Goal: Task Accomplishment & Management: Manage account settings

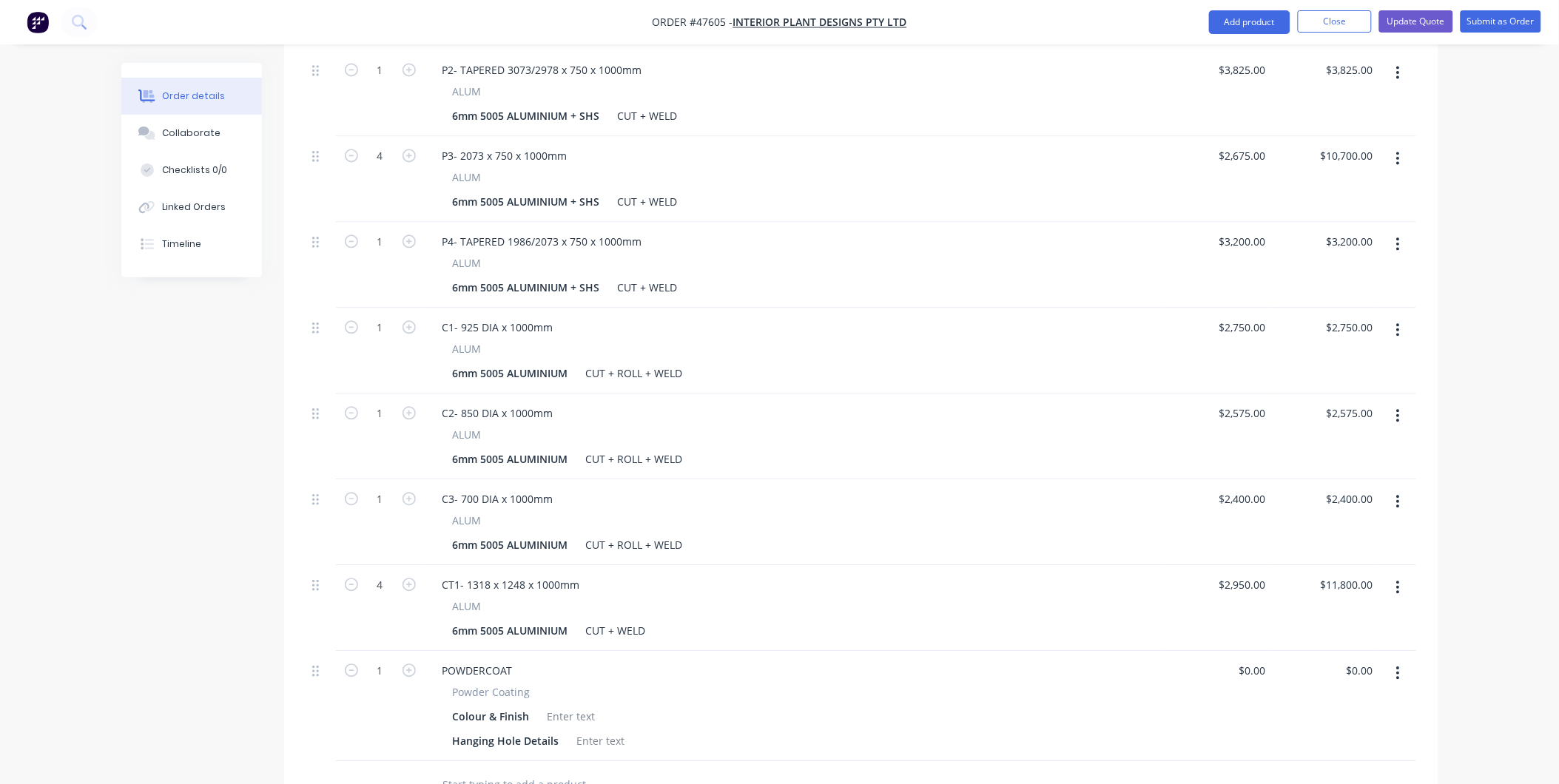
scroll to position [1385, 0]
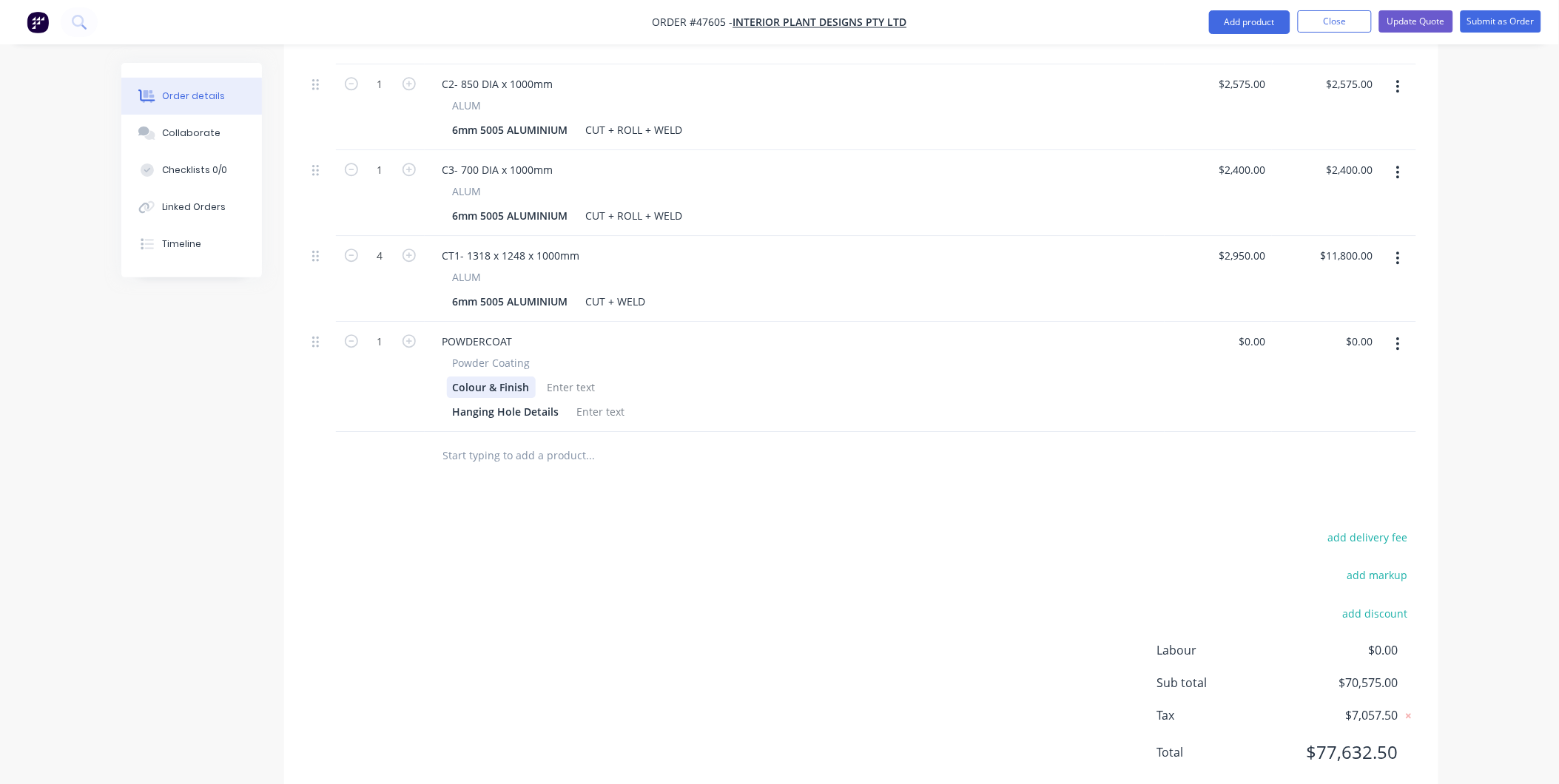
click at [529, 376] on div "Colour & Finish" at bounding box center [491, 387] width 89 height 21
drag, startPoint x: 529, startPoint y: 342, endPoint x: 453, endPoint y: 370, distance: 81.0
click at [453, 370] on div "Powder Coating Colour & Finish Hanging Hole Details" at bounding box center [794, 389] width 728 height 67
click at [594, 376] on div at bounding box center [606, 387] width 60 height 21
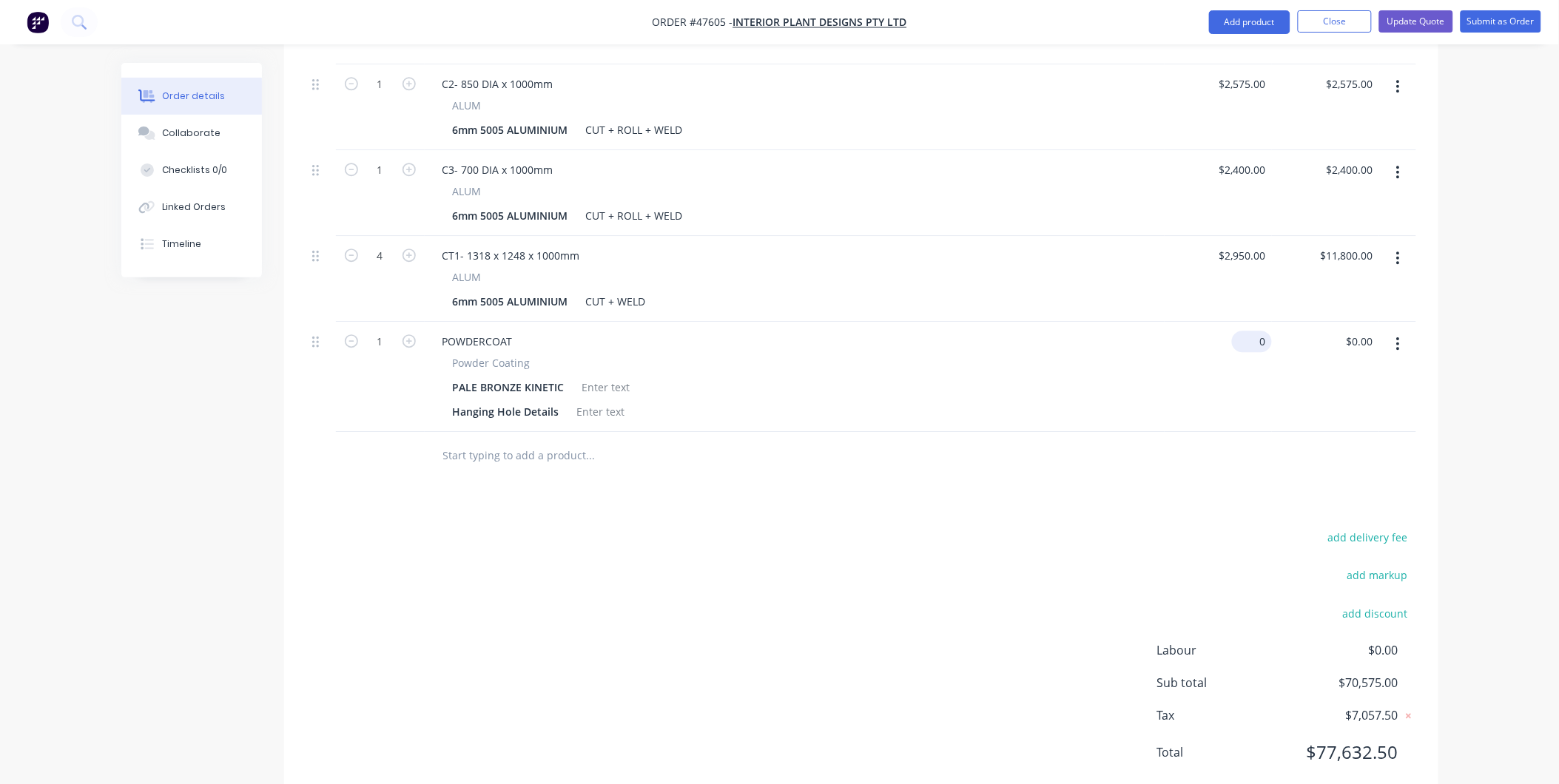
click at [1252, 331] on div "0 $0.00" at bounding box center [1251, 341] width 40 height 21
type input "$16,190.36"
click at [602, 376] on div at bounding box center [606, 387] width 60 height 21
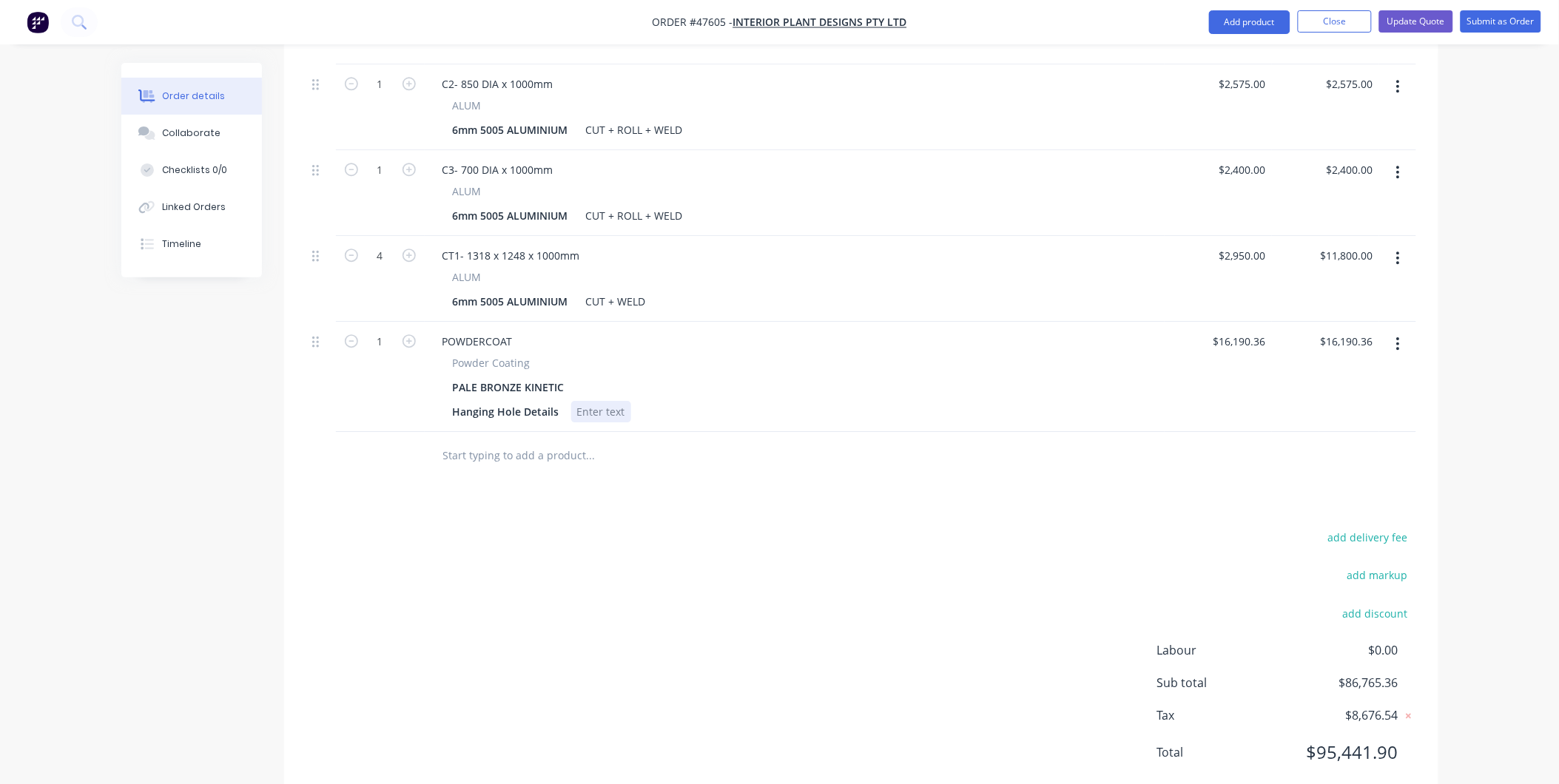
click at [573, 401] on div at bounding box center [601, 411] width 60 height 21
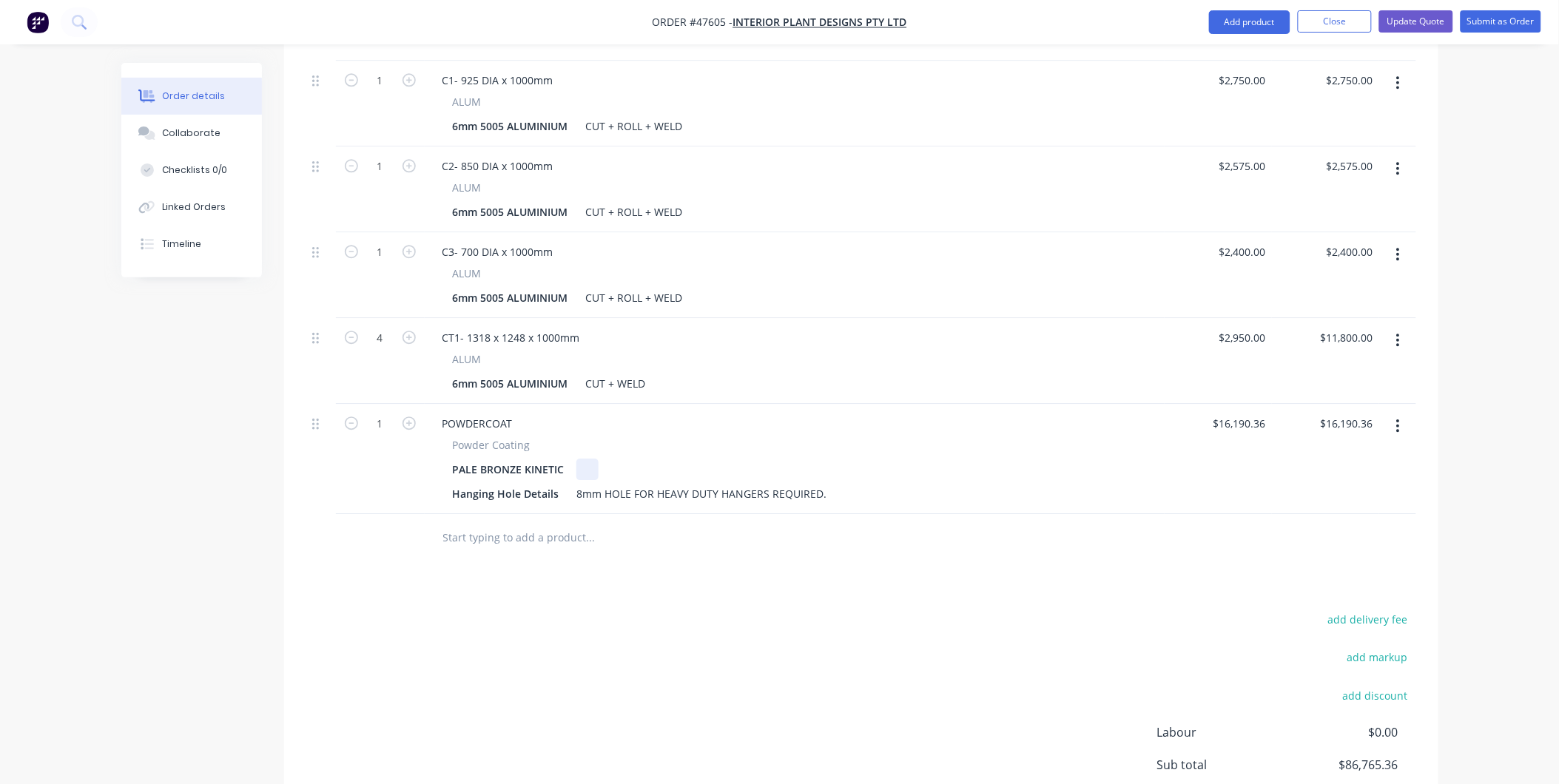
click at [968, 458] on div "PALE BRONZE KINETIC" at bounding box center [791, 469] width 690 height 21
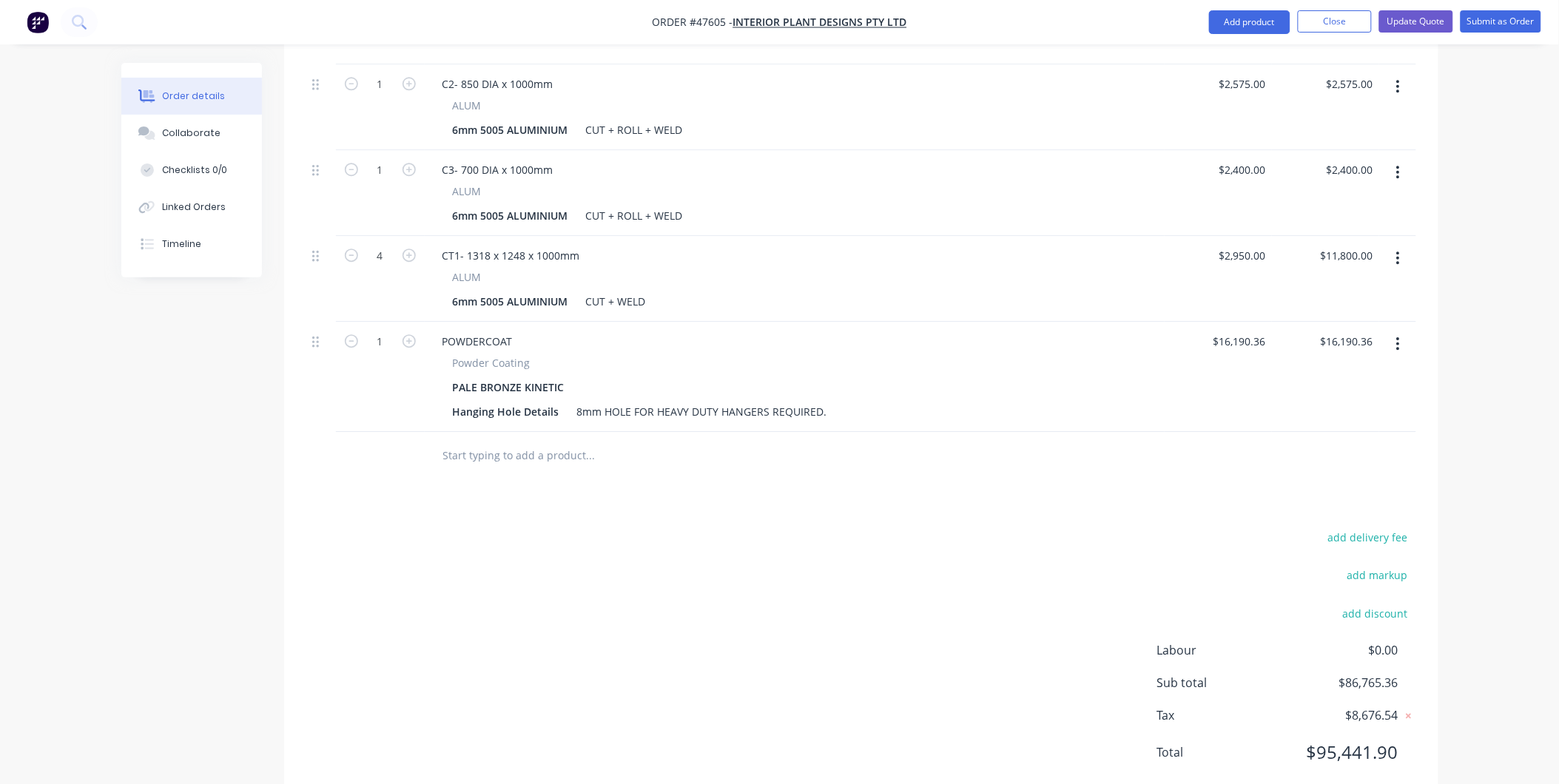
click at [1425, 15] on button "Update Quote" at bounding box center [1415, 21] width 74 height 22
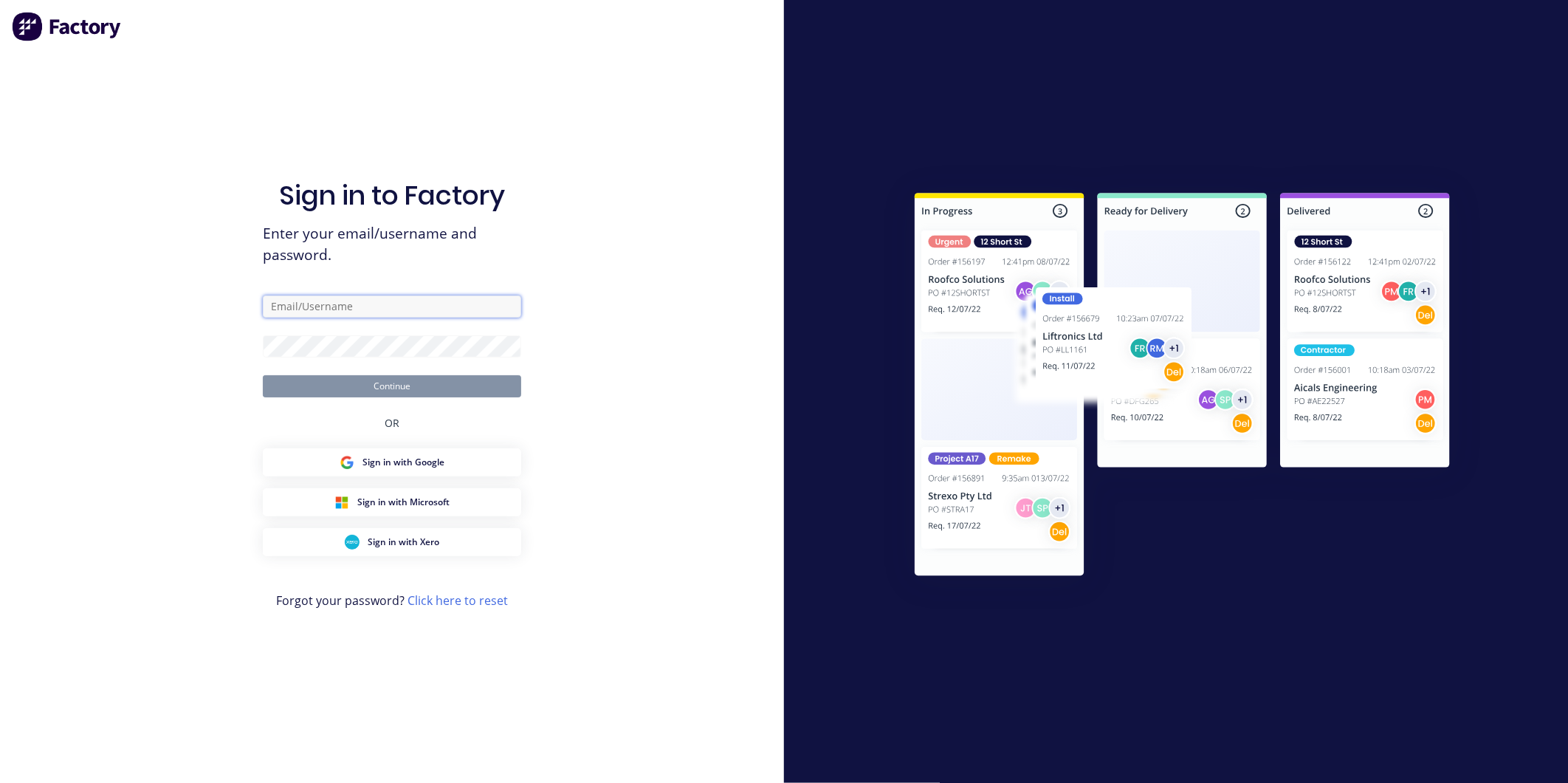
type input "nilesh@academysheetmetal.com.au"
click at [353, 380] on button "Continue" at bounding box center [392, 386] width 258 height 22
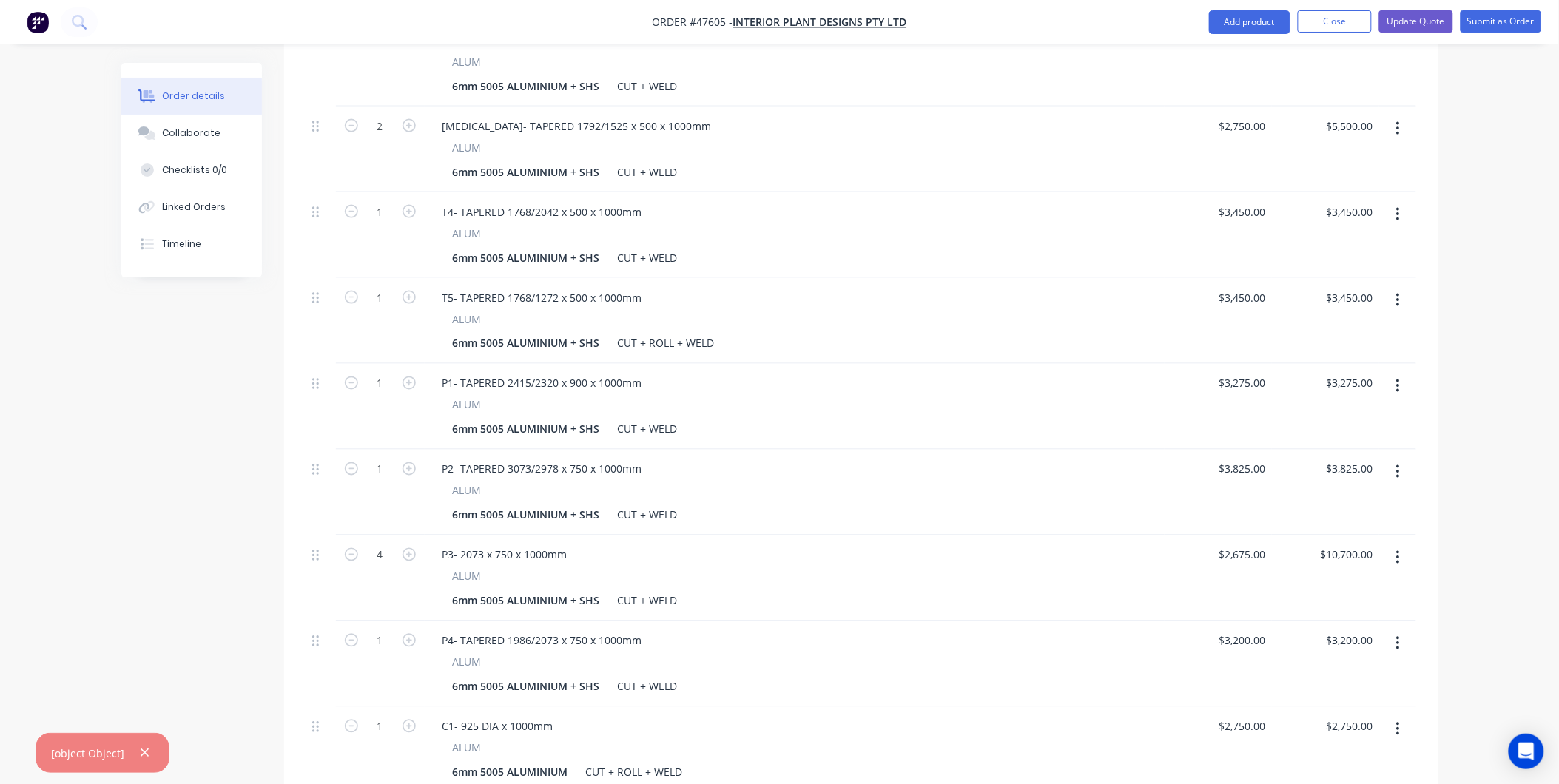
scroll to position [1231, 0]
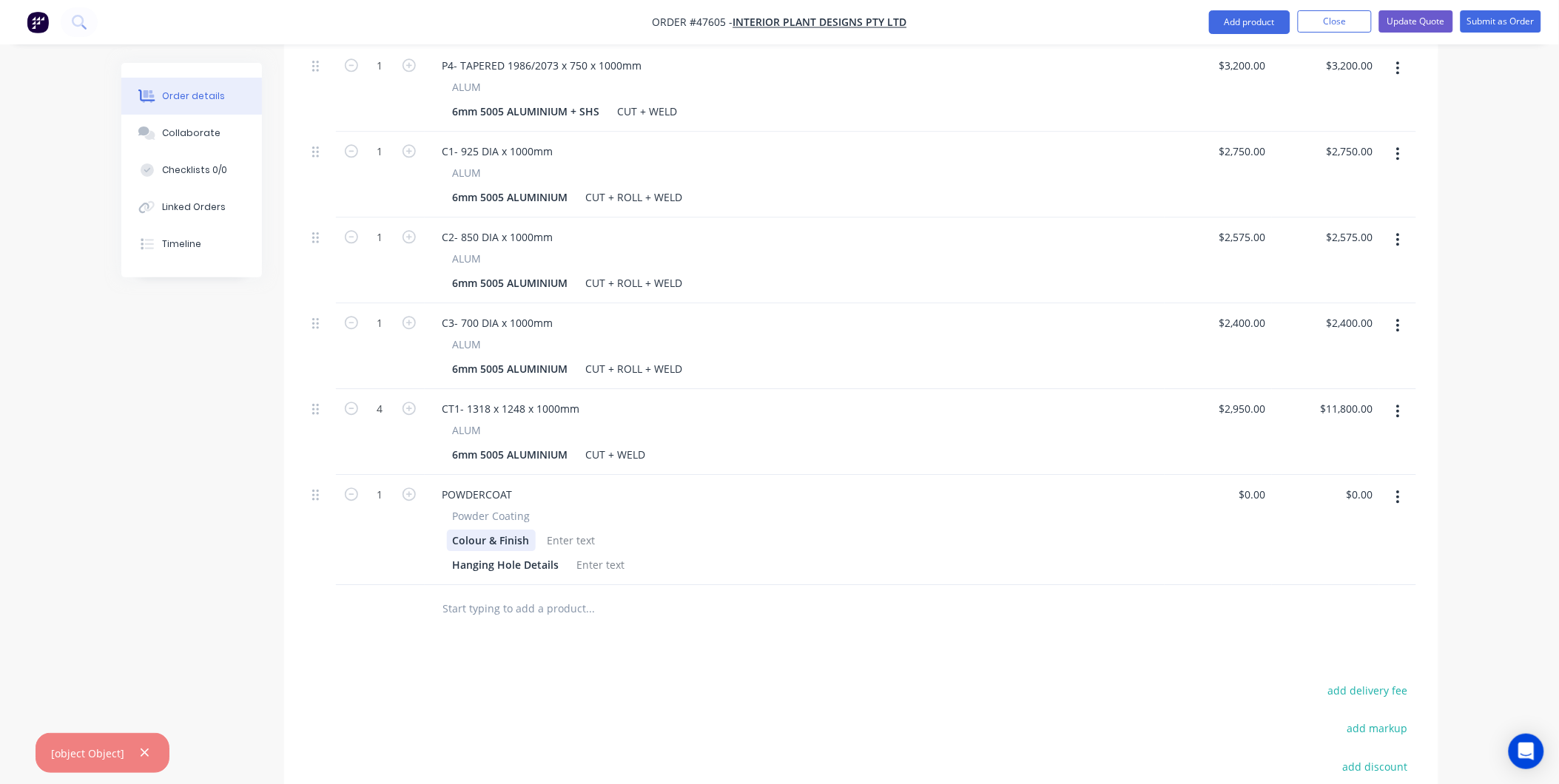
click at [516, 529] on div "Colour & Finish" at bounding box center [491, 540] width 89 height 21
drag, startPoint x: 527, startPoint y: 495, endPoint x: 267, endPoint y: 510, distance: 260.4
click at [598, 553] on div at bounding box center [601, 564] width 60 height 21
click at [1267, 483] on input "0" at bounding box center [1254, 494] width 34 height 21
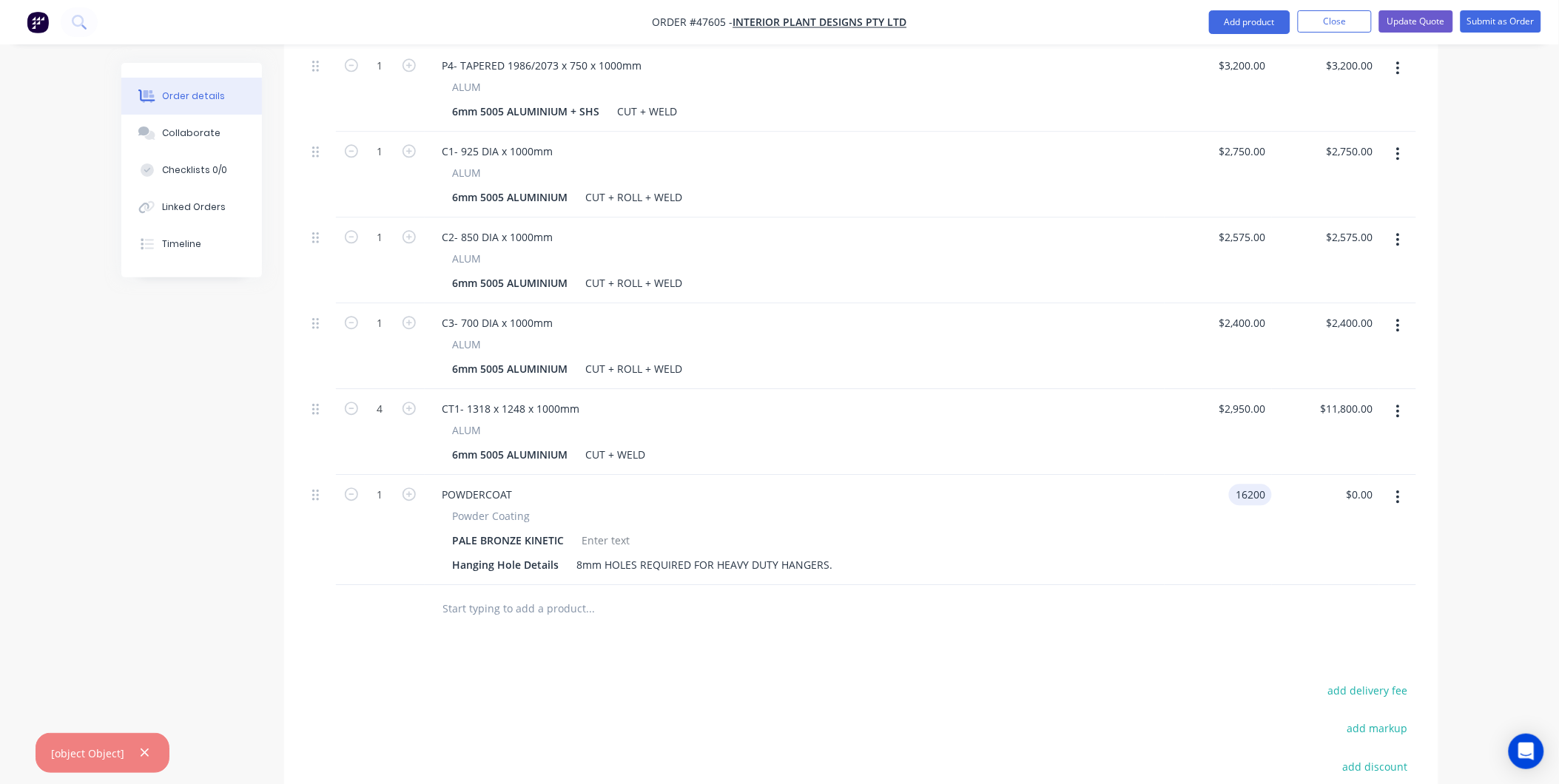
type input "$16,200.00"
click at [1308, 528] on div "$16,200.00 $16,200.00" at bounding box center [1325, 530] width 107 height 110
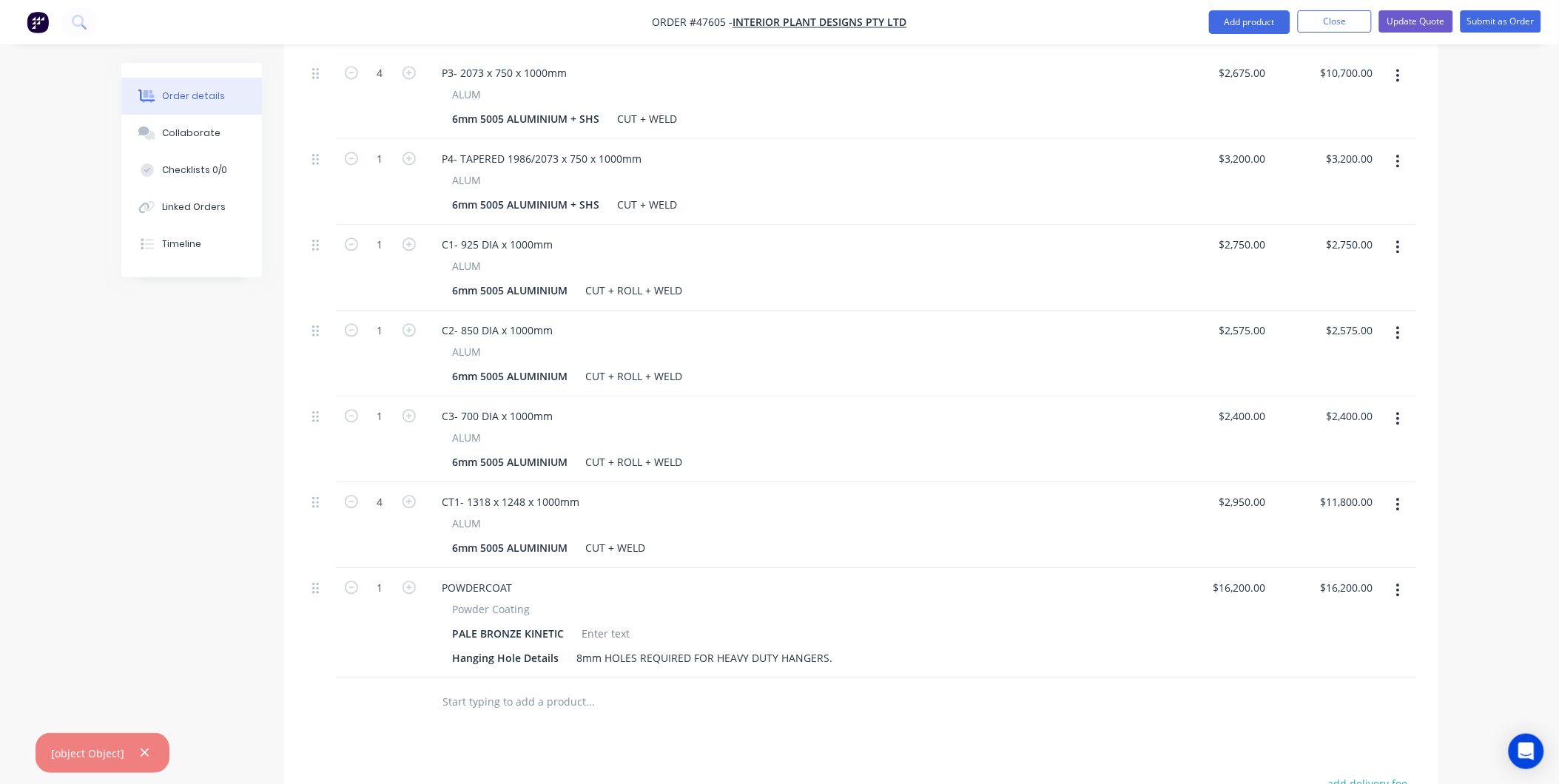
scroll to position [1385, 0]
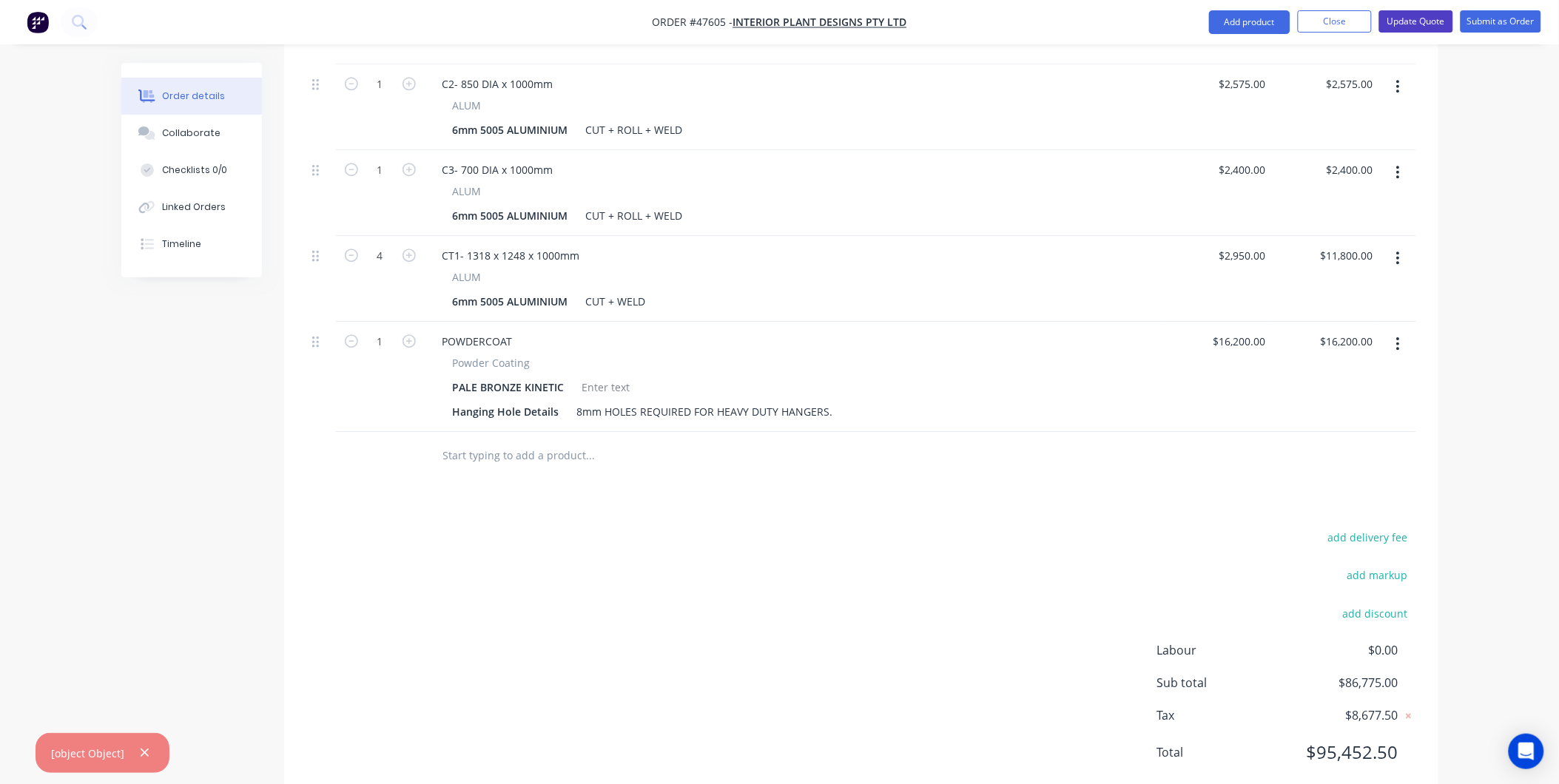
click at [1428, 18] on button "Update Quote" at bounding box center [1415, 21] width 74 height 22
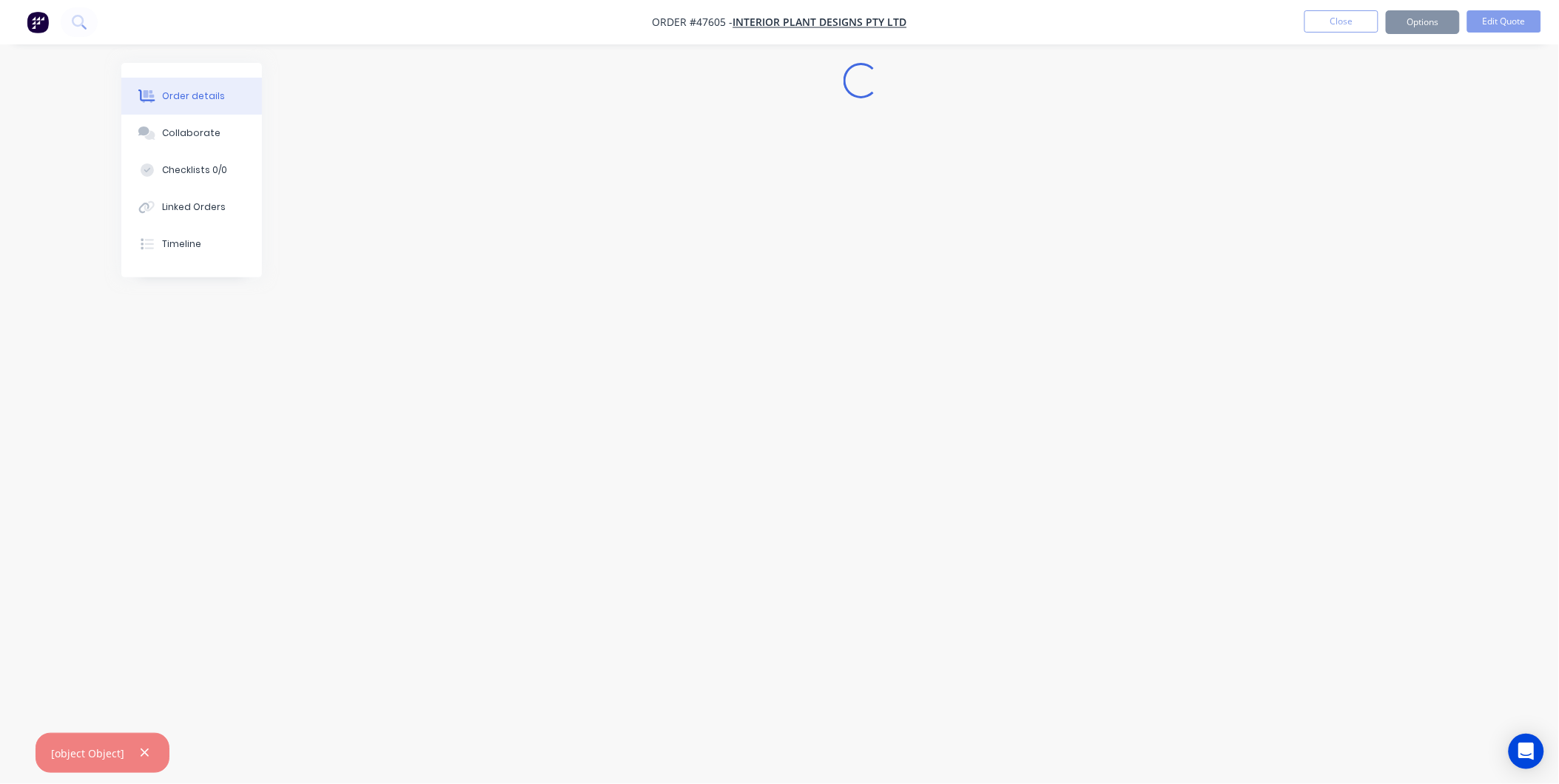
scroll to position [0, 0]
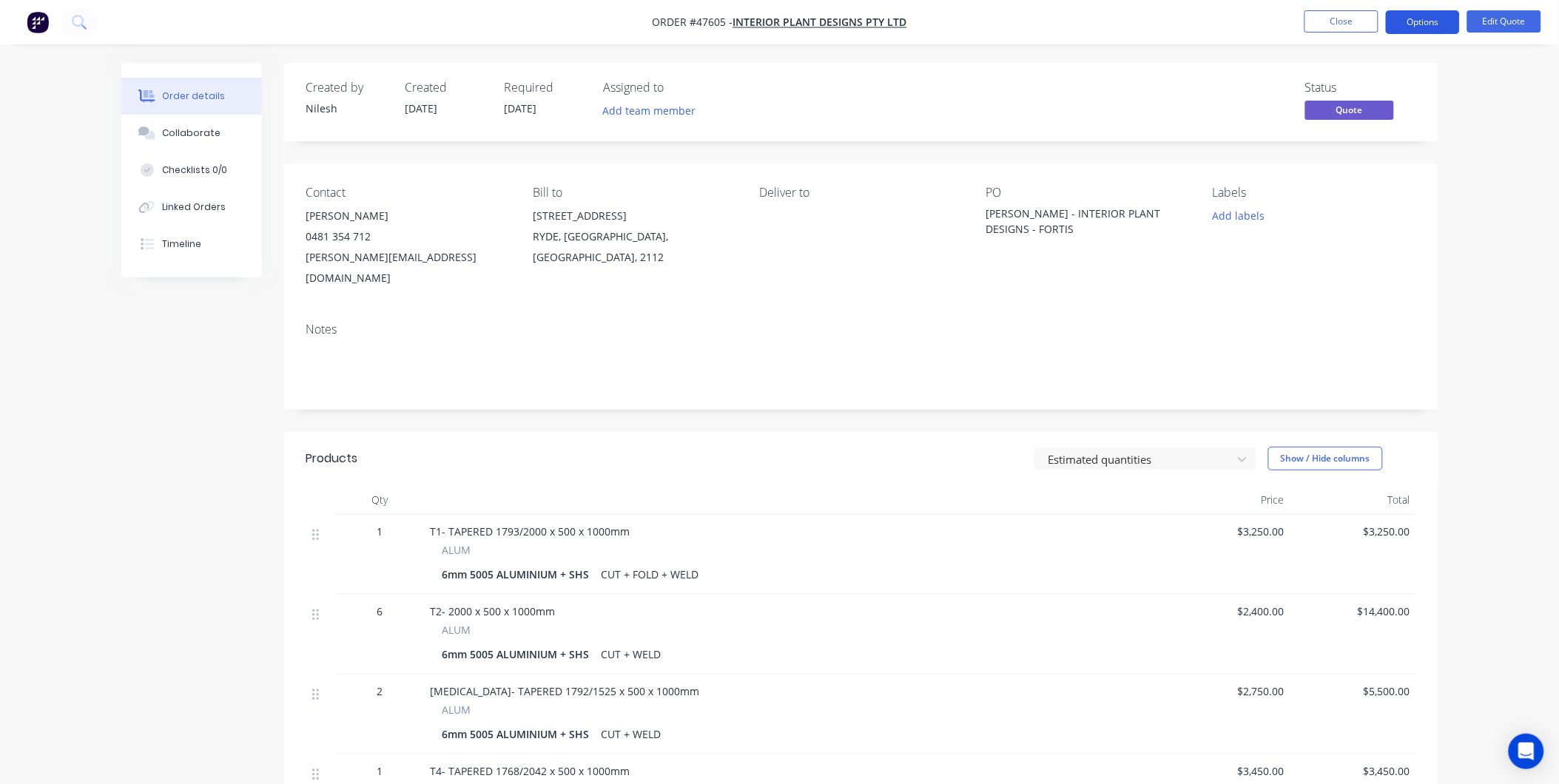
click at [1444, 20] on button "Options" at bounding box center [1422, 22] width 74 height 24
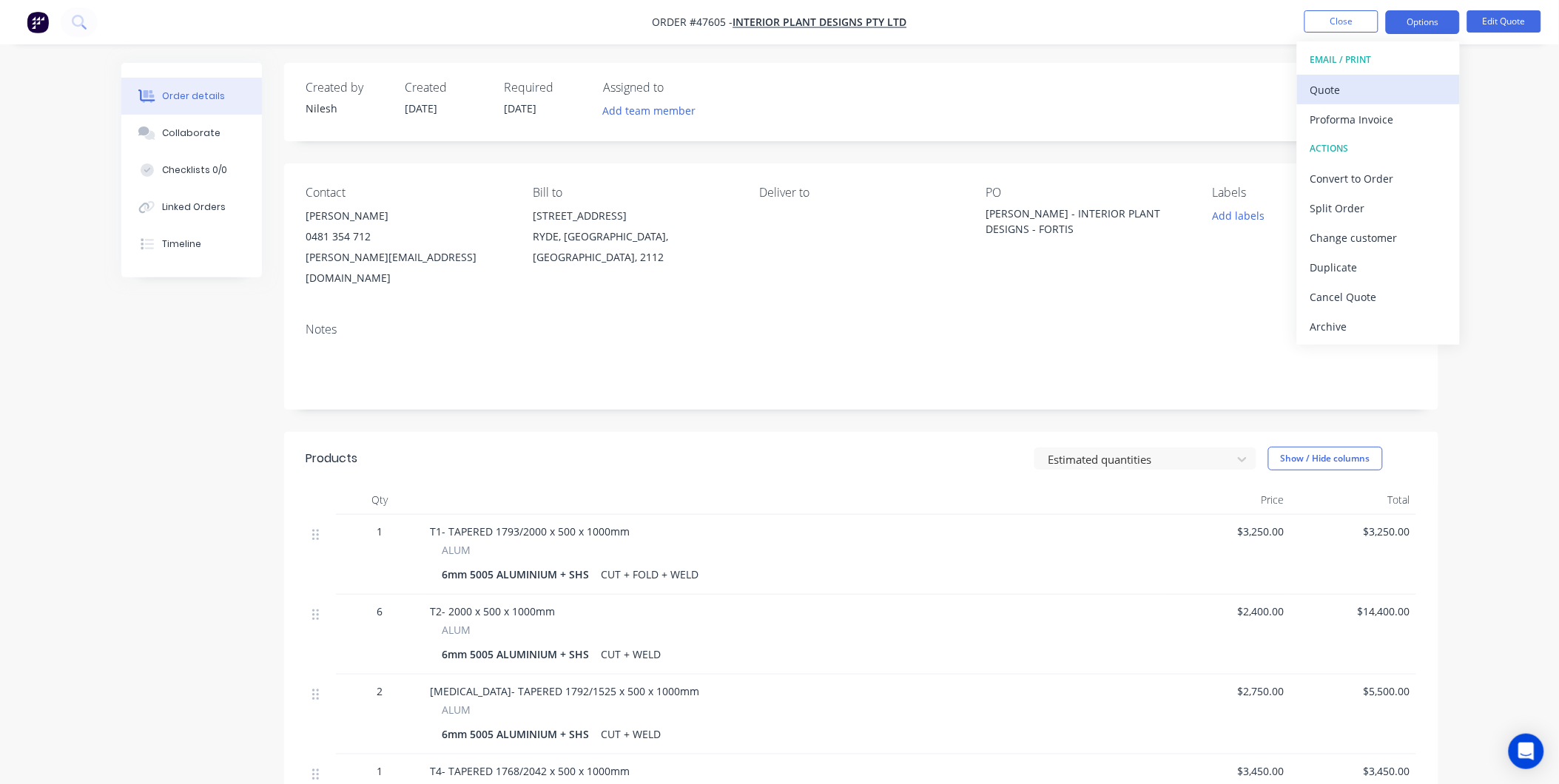
click at [1386, 89] on div "Quote" at bounding box center [1378, 90] width 136 height 21
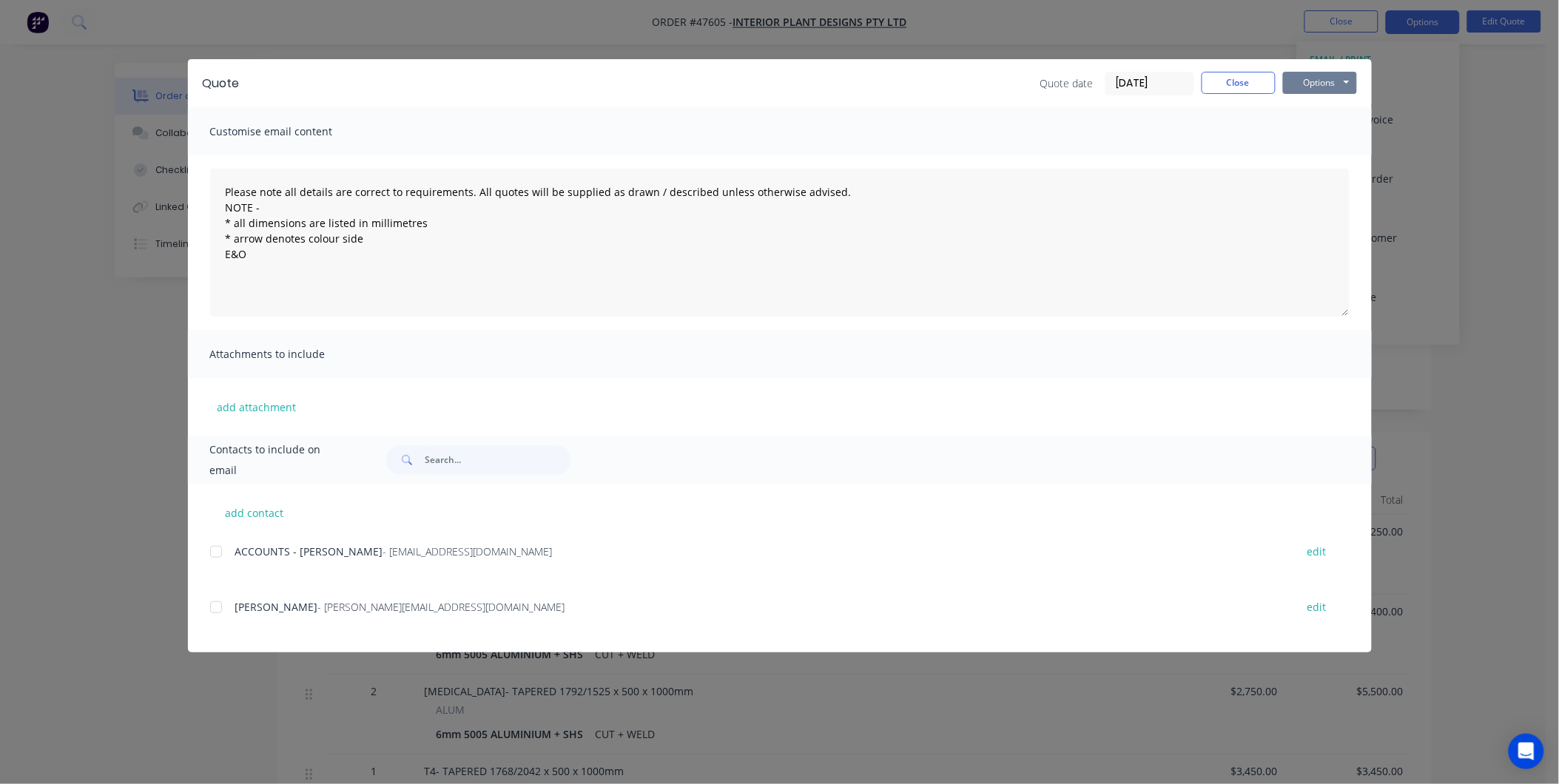
click at [1328, 82] on button "Options" at bounding box center [1319, 82] width 74 height 22
click at [1308, 131] on button "Print" at bounding box center [1330, 134] width 95 height 24
click at [1240, 97] on div "Quote Quote date 02/10/25 Close Options Preview Print Email" at bounding box center [780, 82] width 1184 height 48
click at [1236, 84] on button "Close" at bounding box center [1238, 82] width 74 height 22
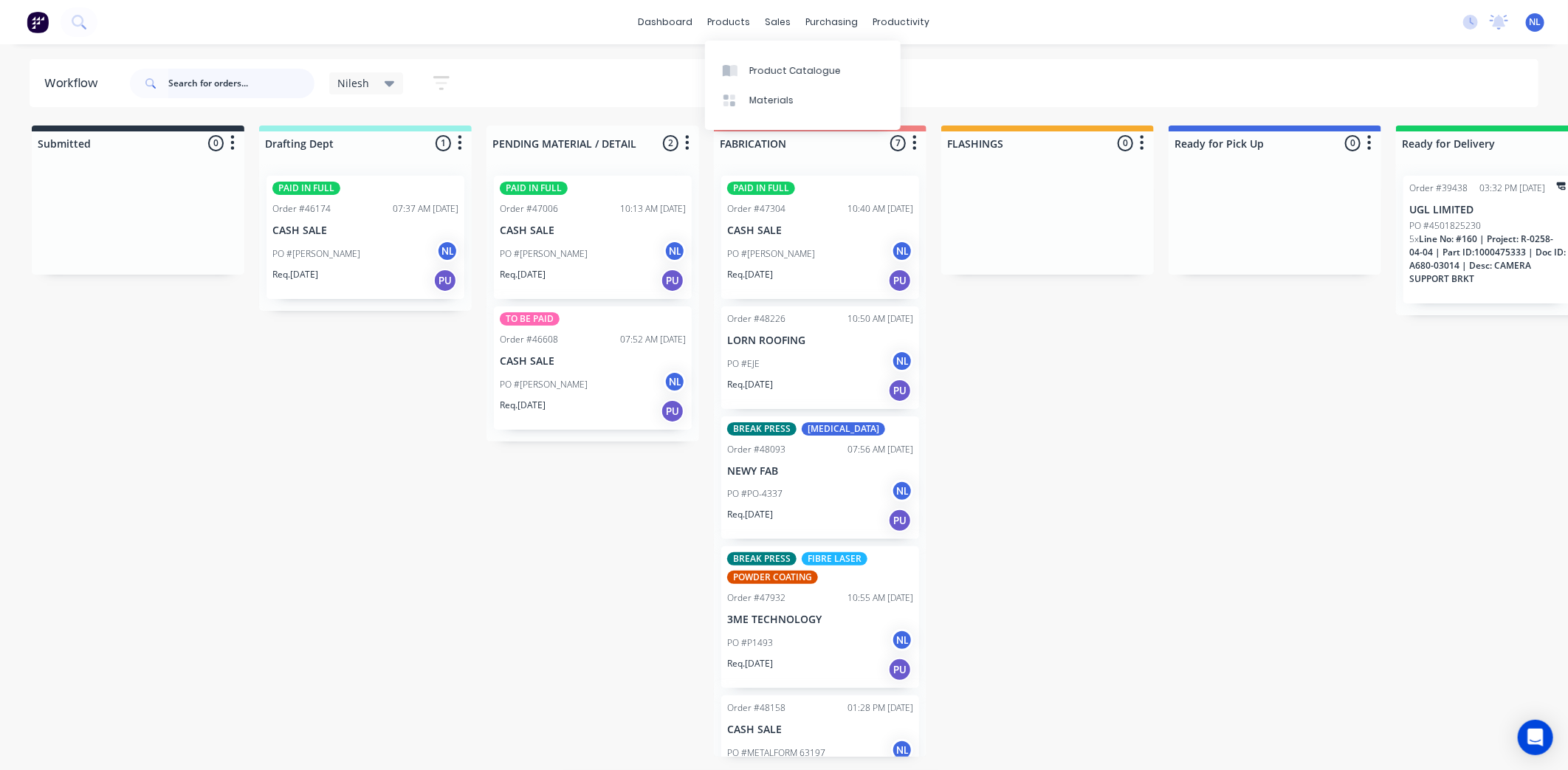
click at [216, 88] on input "text" at bounding box center [242, 83] width 146 height 30
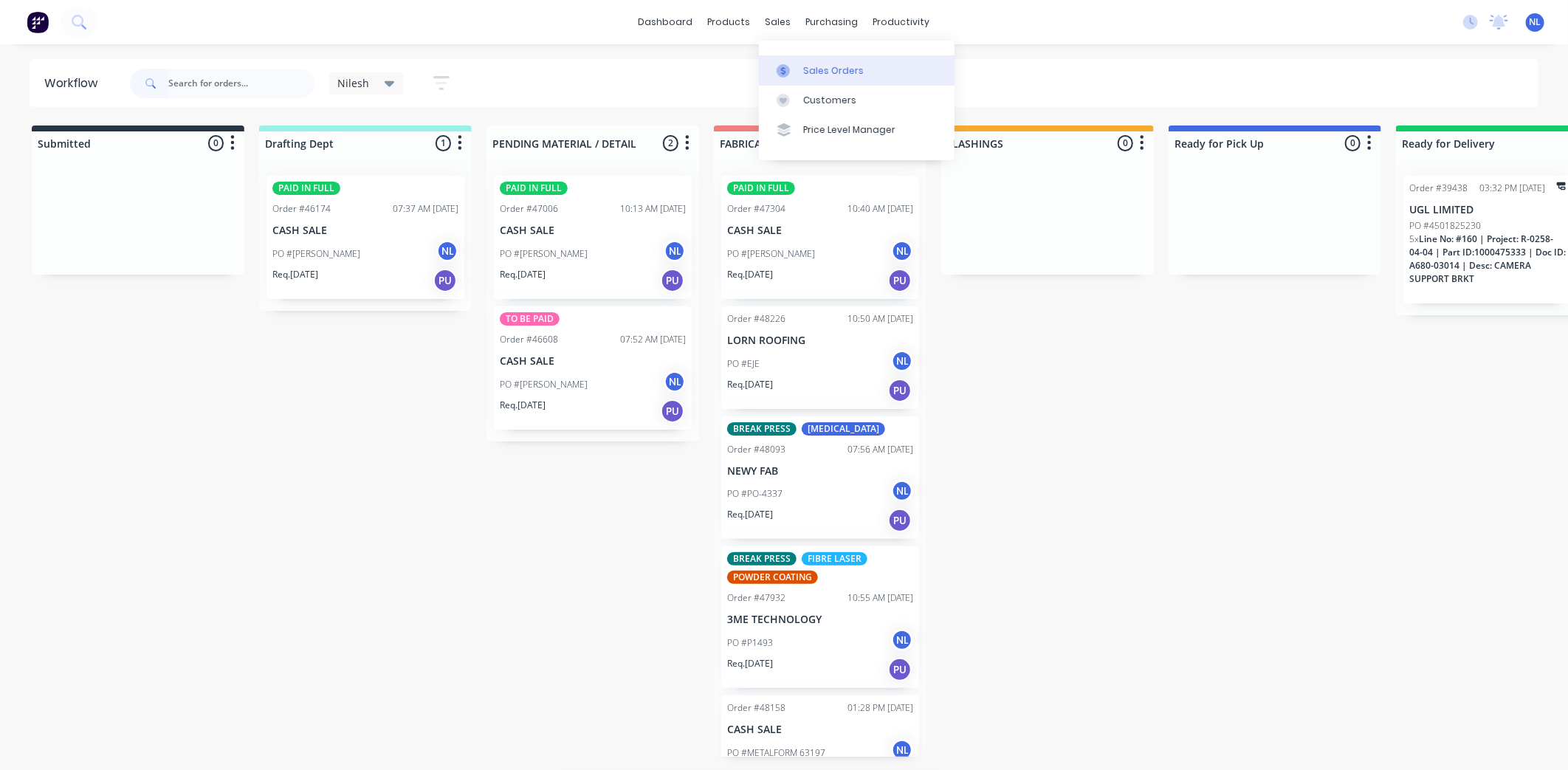
click at [799, 66] on link "Sales Orders" at bounding box center [857, 70] width 196 height 30
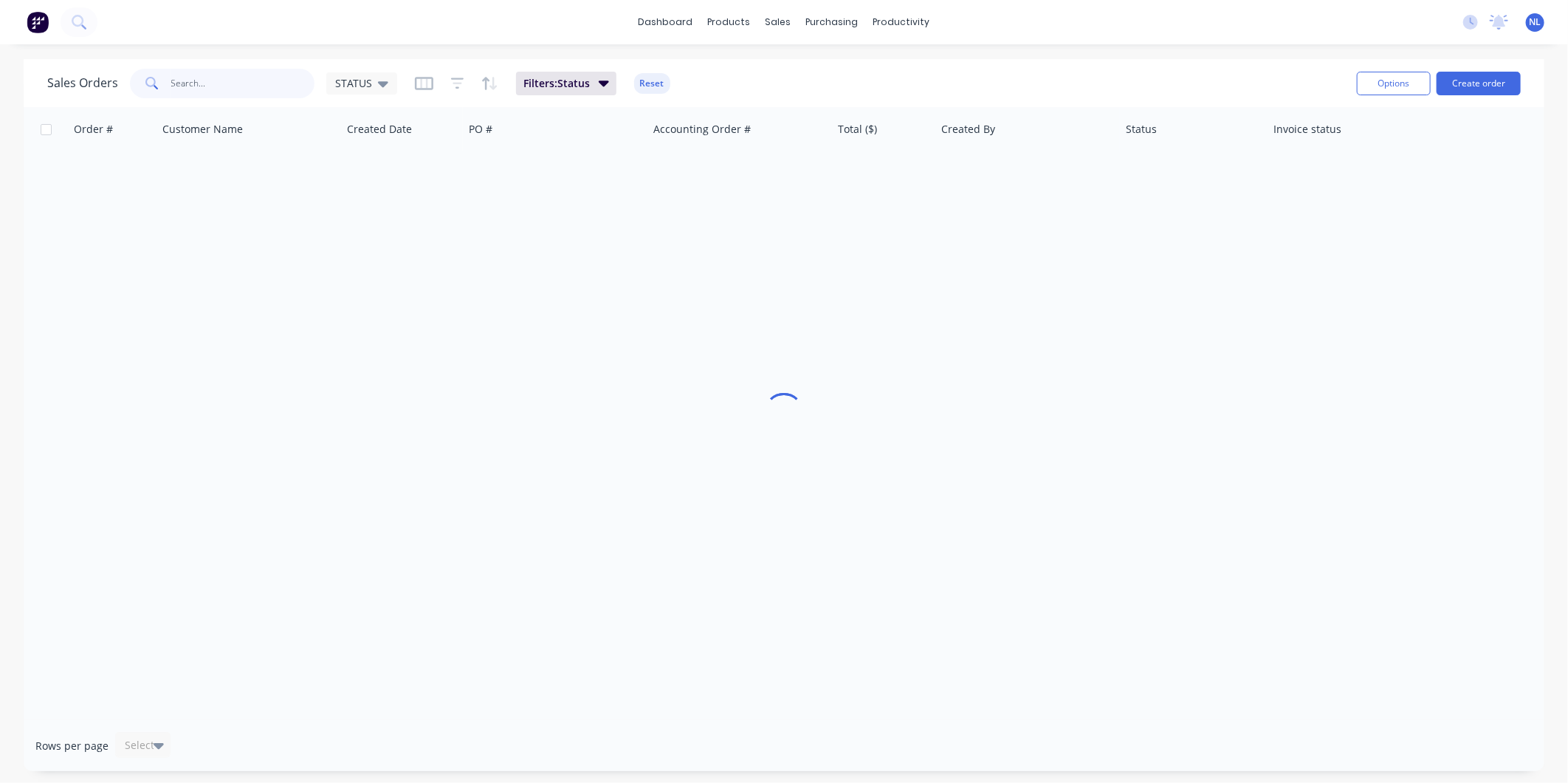
click at [297, 77] on input "text" at bounding box center [243, 83] width 144 height 30
type input "48297"
click at [555, 75] on button "Filters: Status" at bounding box center [566, 83] width 101 height 24
click at [261, 85] on input "48297" at bounding box center [243, 83] width 144 height 30
click at [220, 77] on input "48297" at bounding box center [243, 83] width 144 height 30
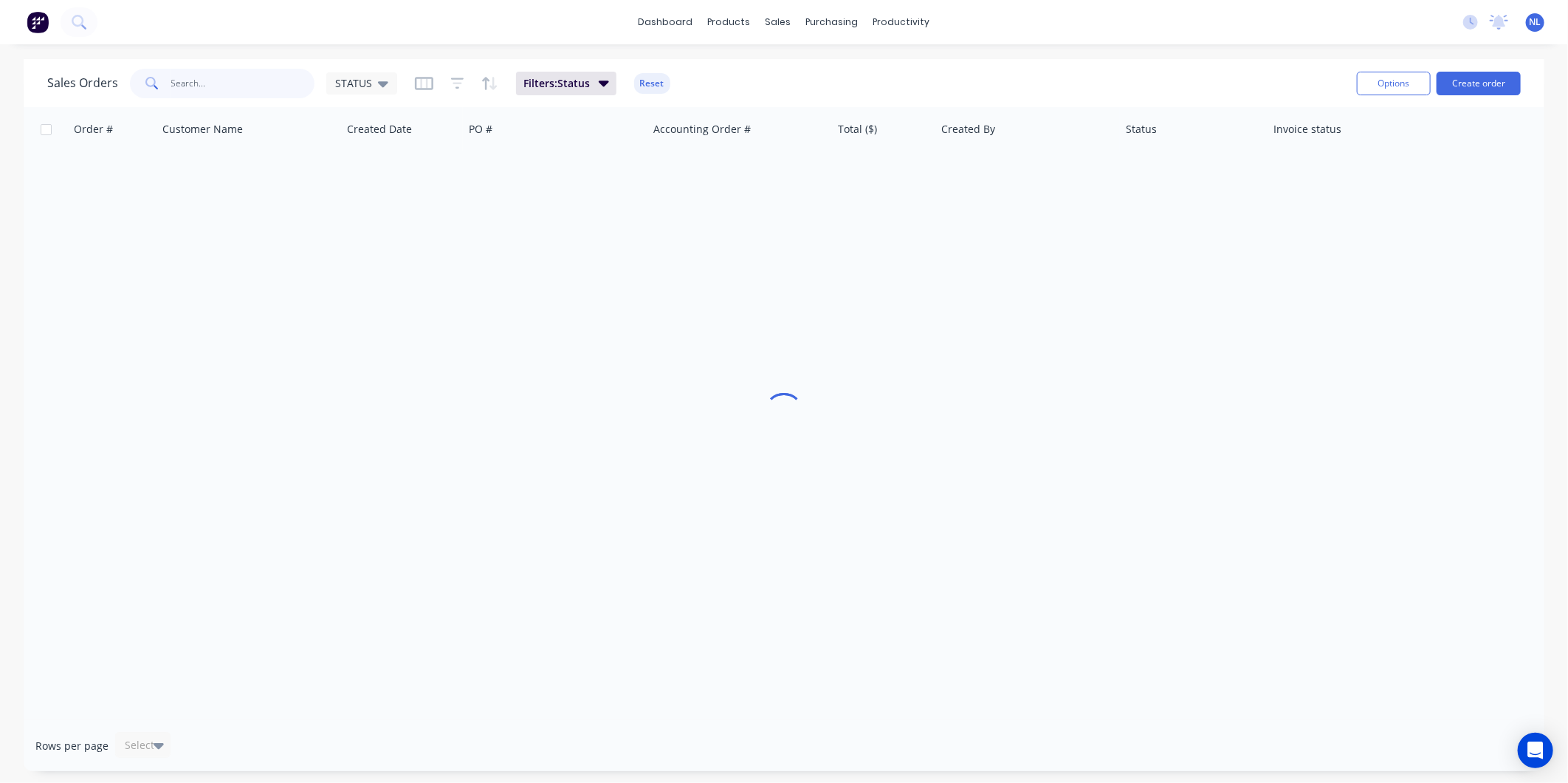
click at [236, 69] on input "text" at bounding box center [243, 83] width 144 height 30
type input "48297"
